Goal: Find specific page/section: Find specific page/section

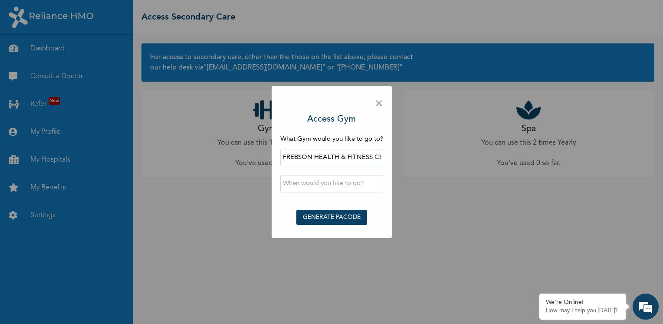
click at [380, 107] on span "×" at bounding box center [379, 104] width 8 height 18
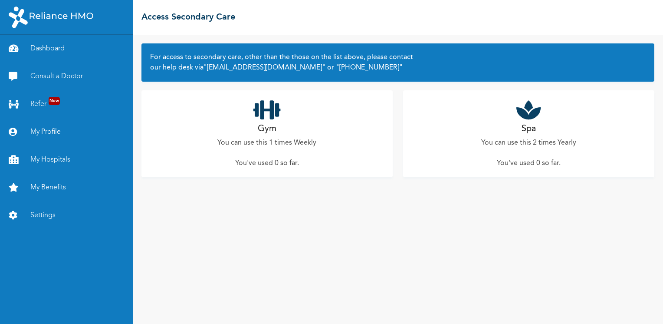
click at [271, 118] on icon at bounding box center [266, 110] width 27 height 22
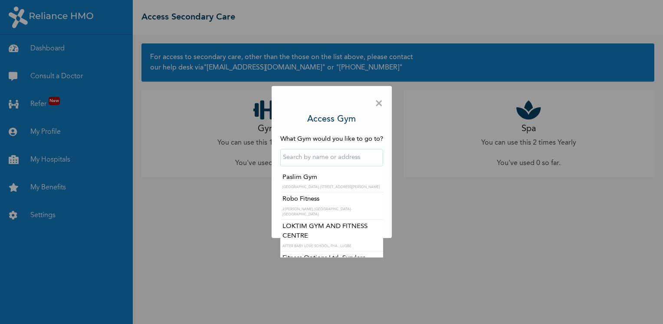
click at [329, 159] on input "text" at bounding box center [331, 157] width 103 height 17
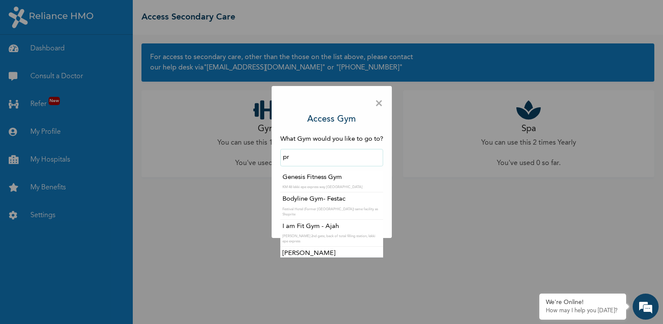
type input "p"
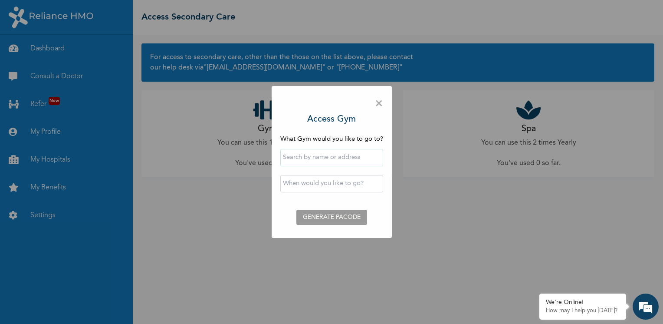
click at [512, 48] on div "× Access Gym What Gym would you like to go to? ‹ August 2025 › Su Mo Tu We Th F…" at bounding box center [331, 162] width 663 height 324
